Goal: Book appointment/travel/reservation

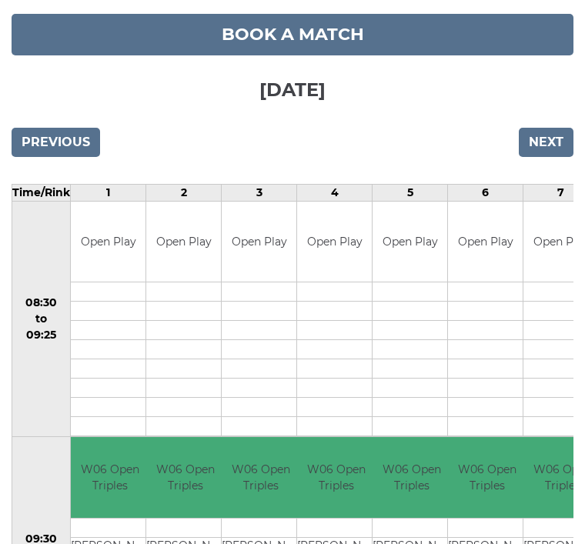
scroll to position [196, 0]
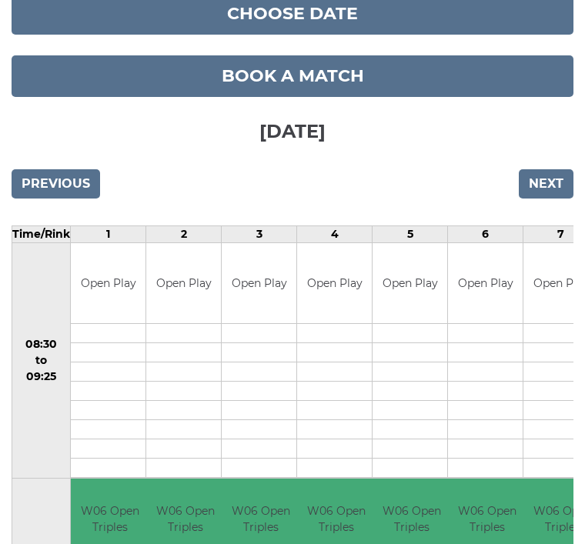
click at [38, 185] on input "Previous" at bounding box center [56, 183] width 89 height 29
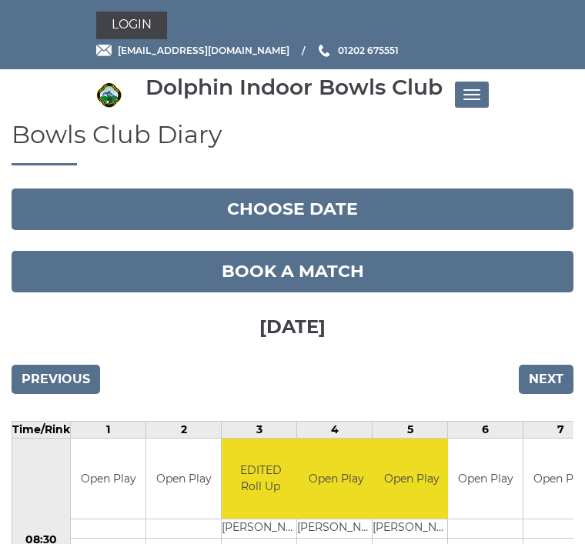
click at [188, 211] on button "Choose date" at bounding box center [293, 210] width 562 height 42
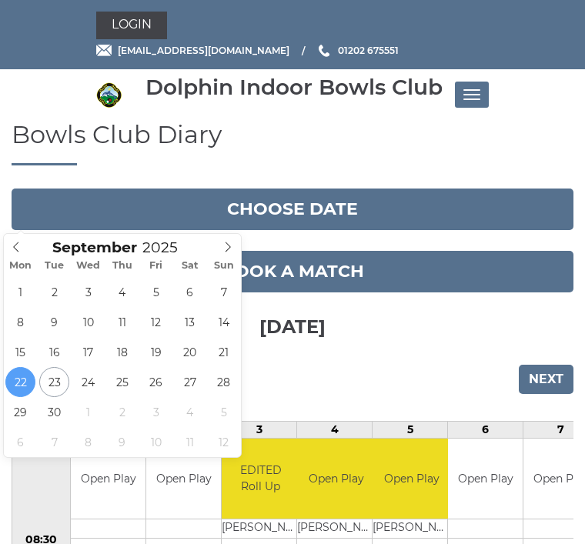
type input "[DATE]"
